Goal: Navigation & Orientation: Go to known website

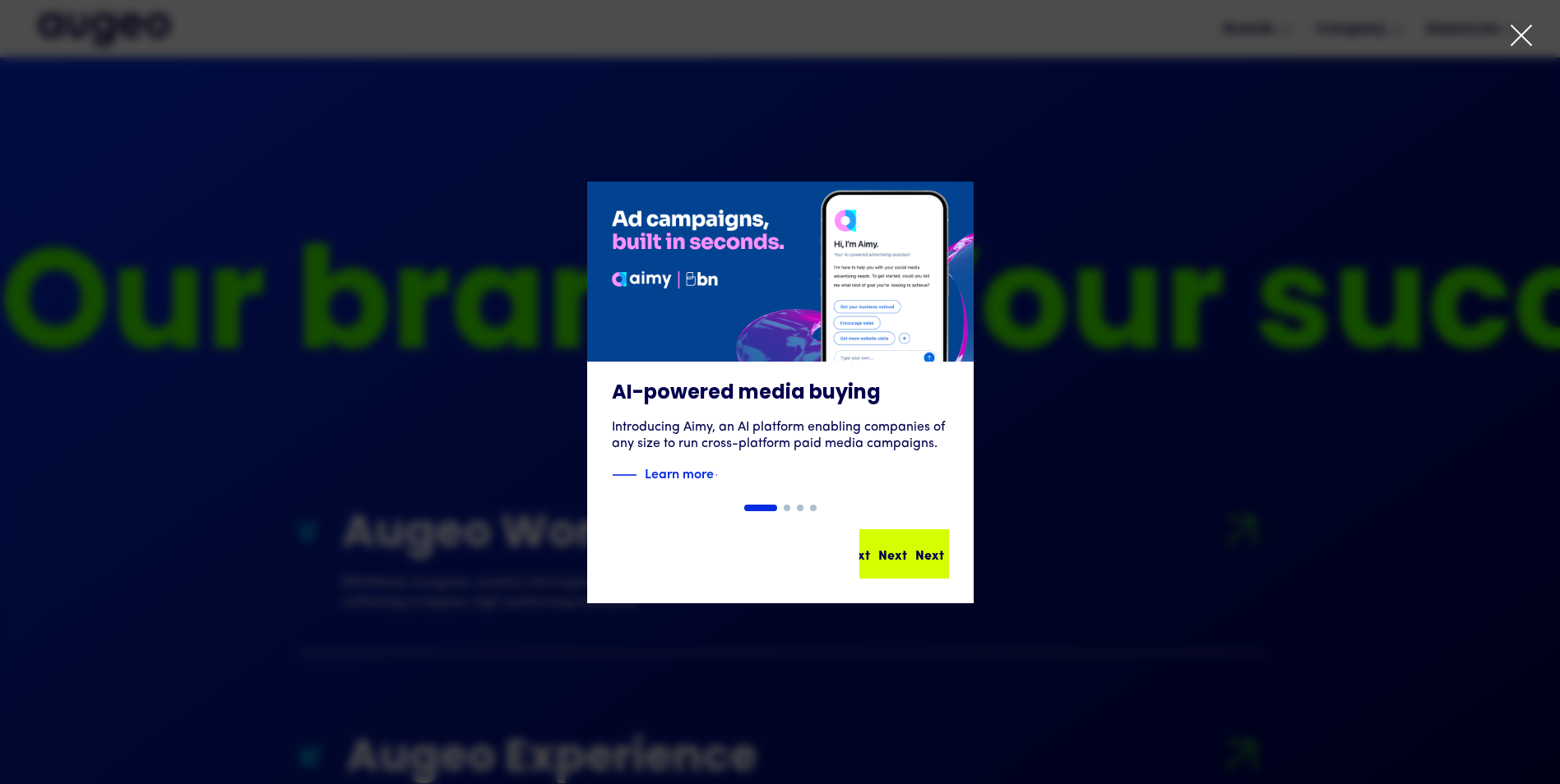
click at [917, 531] on div "Next Next Next Next" at bounding box center [903, 553] width 86 height 46
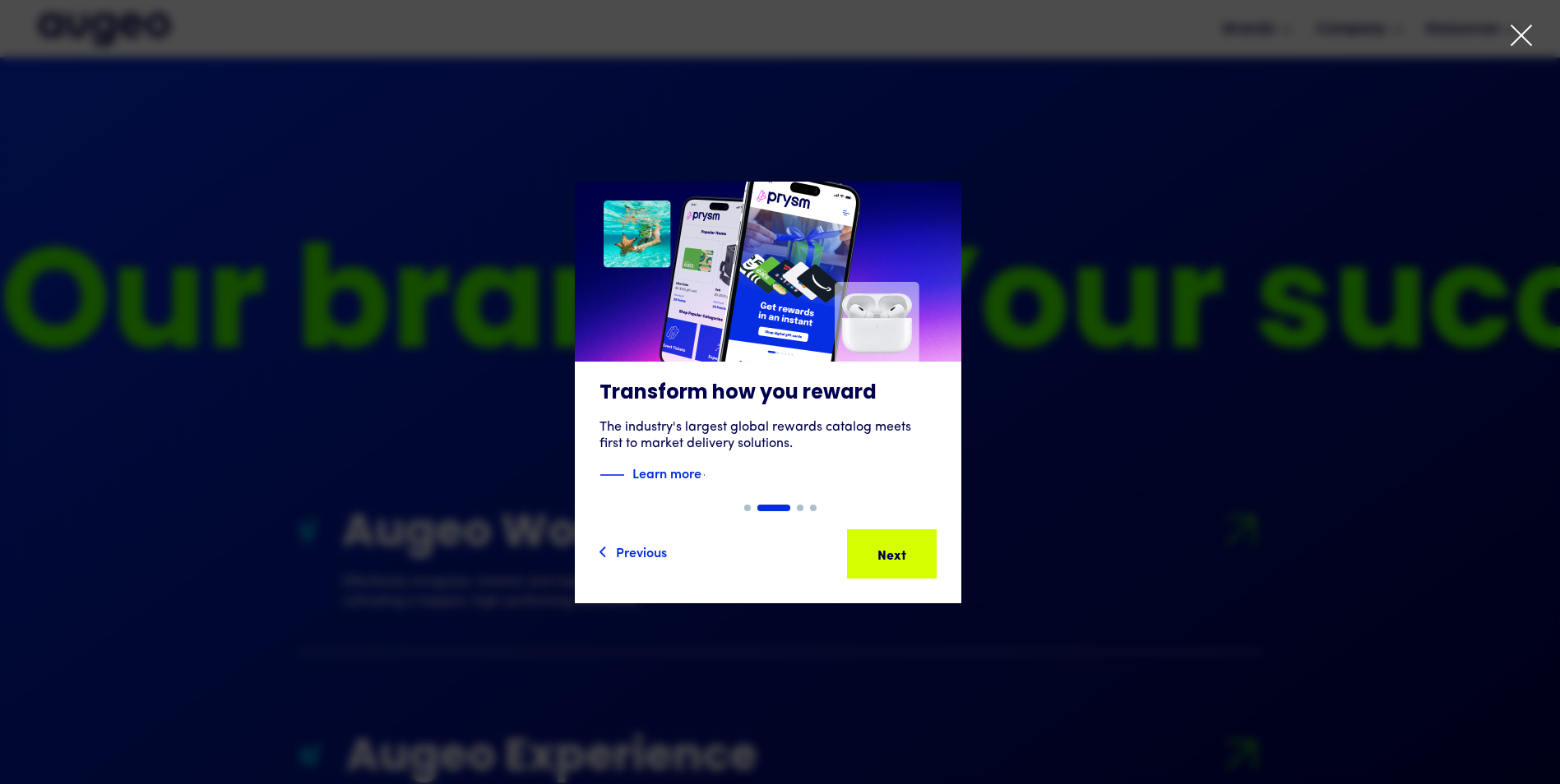
scroll to position [1328, 0]
click at [1529, 26] on icon at bounding box center [1520, 35] width 25 height 25
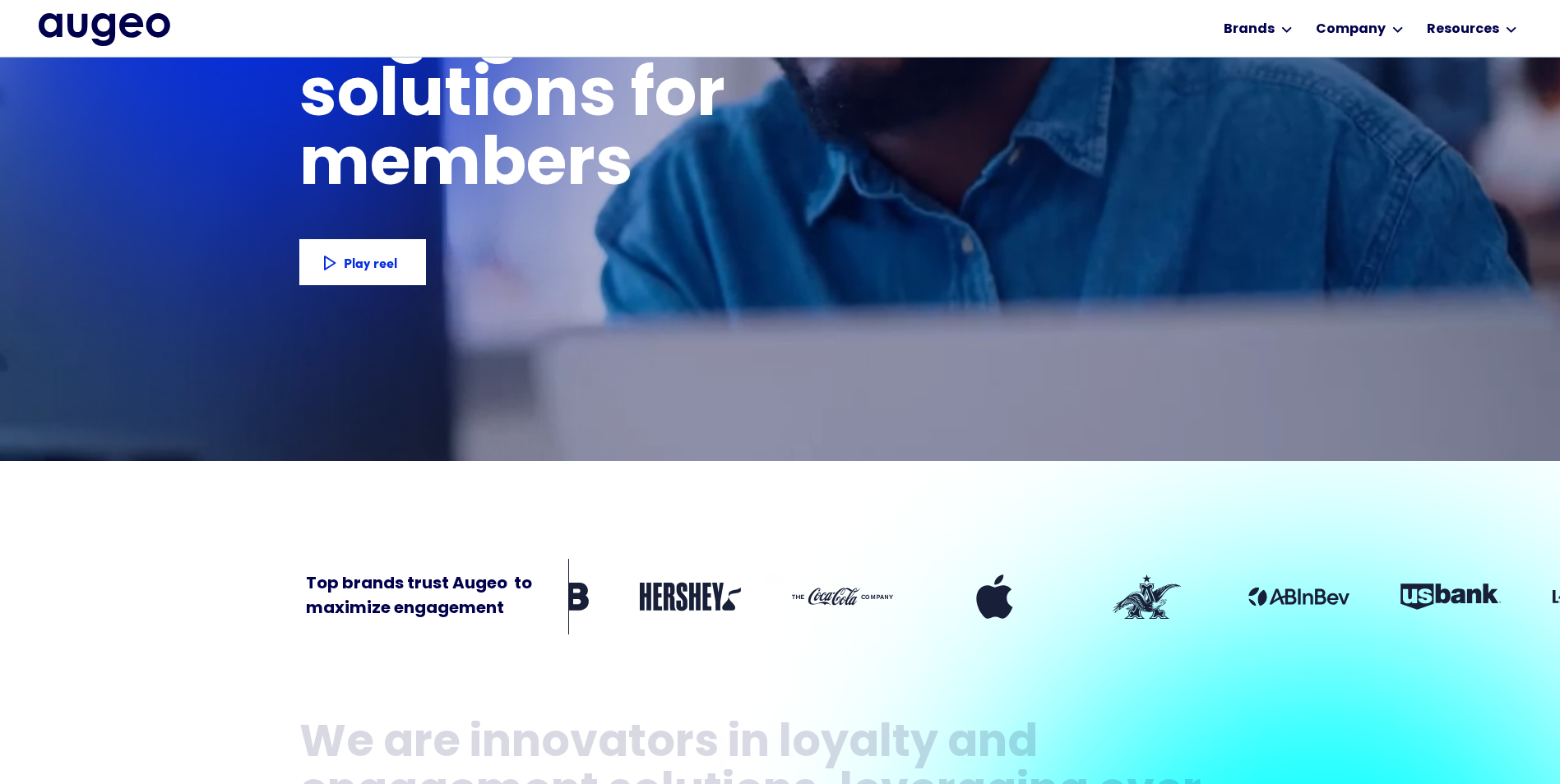
scroll to position [274, 0]
